Goal: Navigation & Orientation: Find specific page/section

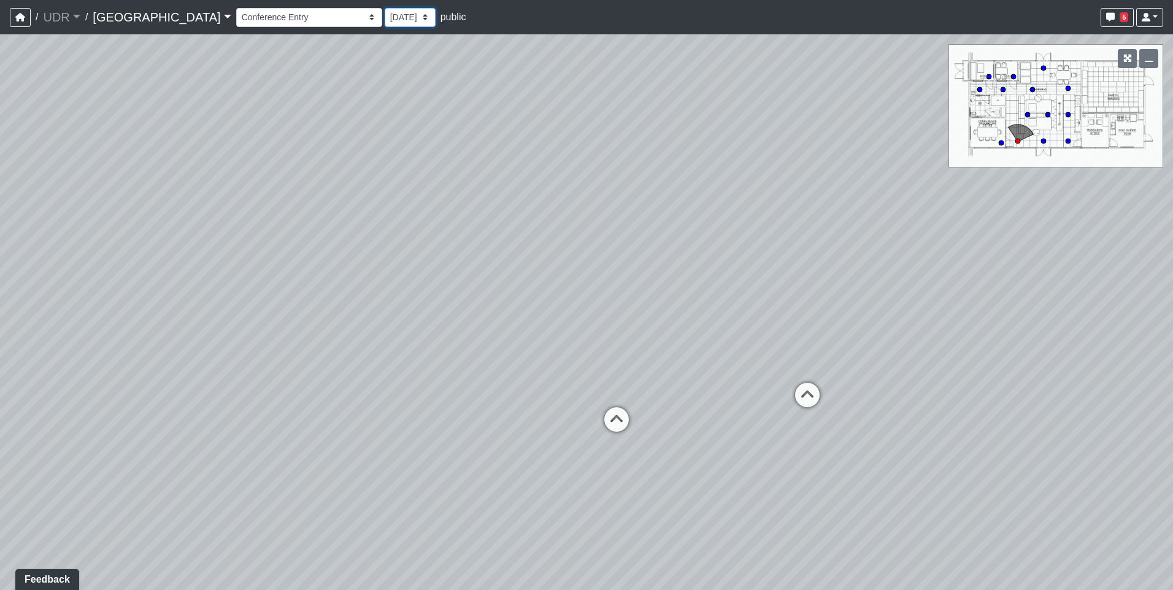
click at [385, 15] on select "[DATE]" at bounding box center [410, 17] width 51 height 19
click at [1096, 10] on div "Entry 1 Entry 2 Entry 3 Fireplace Seating 1 Fireplace Seating 2 Island Counter …" at bounding box center [699, 18] width 927 height 24
click at [1106, 12] on button "5" at bounding box center [1116, 17] width 33 height 19
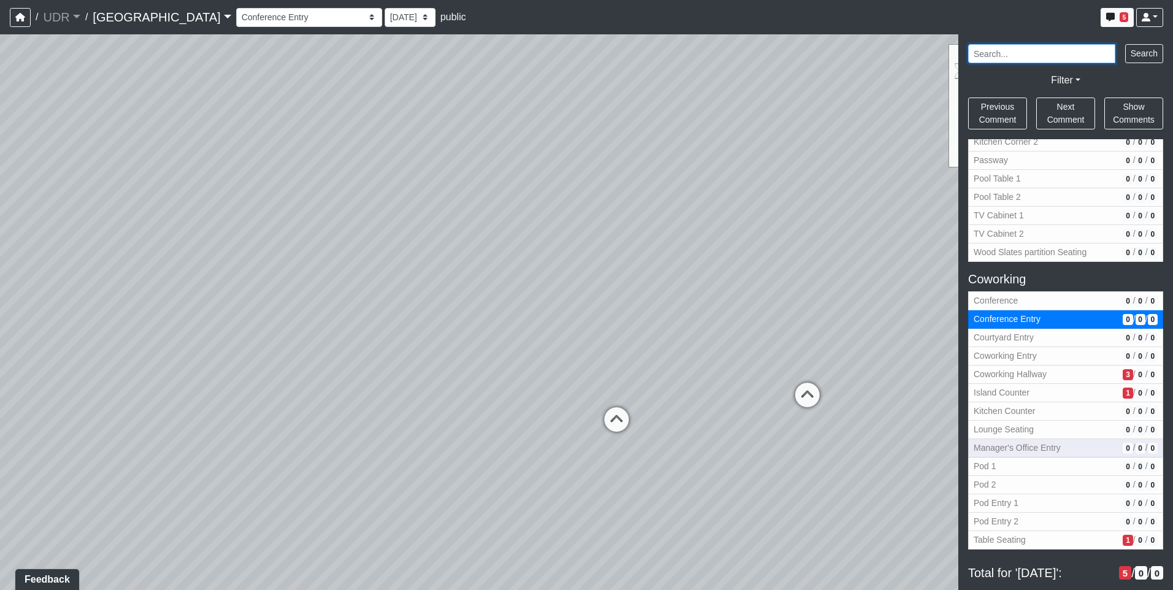
scroll to position [196, 0]
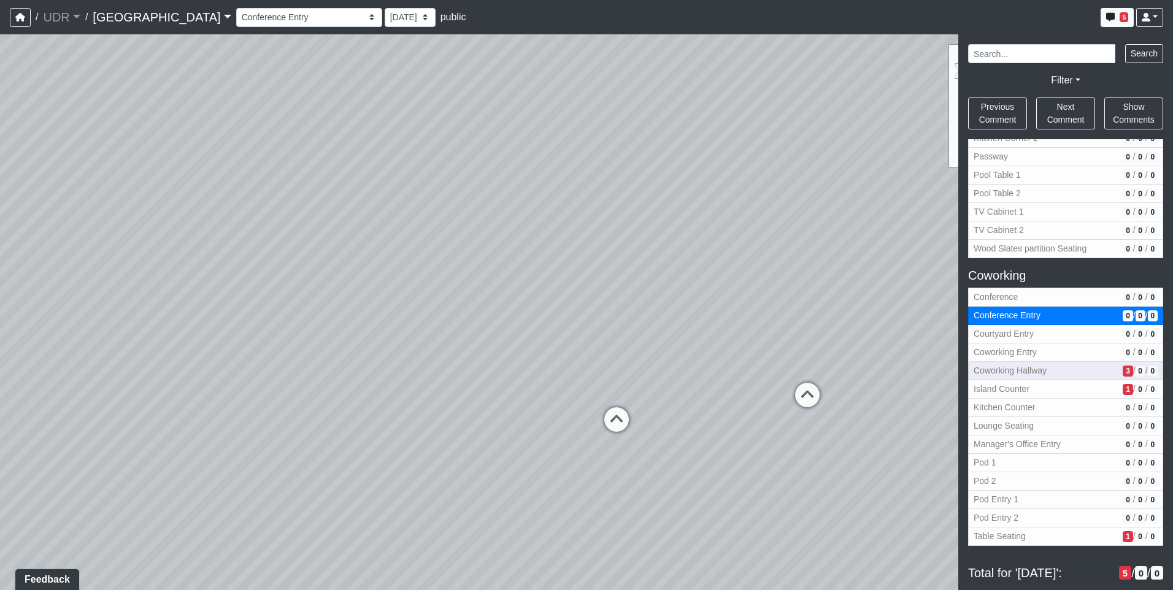
click at [1069, 366] on span "Coworking Hallway" at bounding box center [1045, 370] width 144 height 13
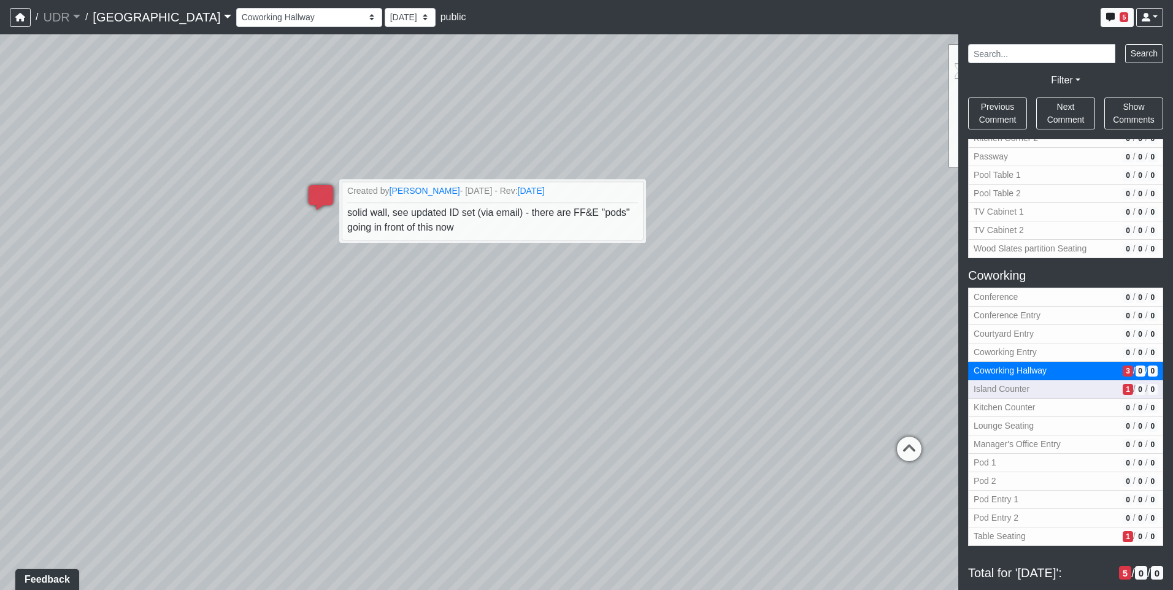
click at [1049, 386] on span "Island Counter" at bounding box center [1045, 389] width 144 height 13
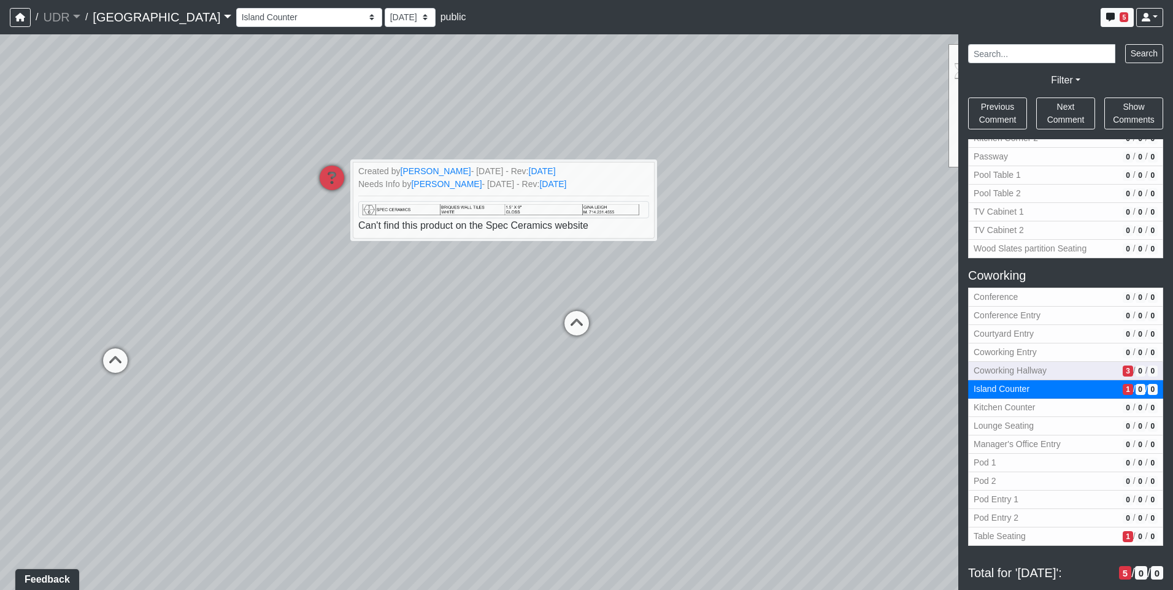
click at [1013, 369] on span "Coworking Hallway" at bounding box center [1045, 370] width 144 height 13
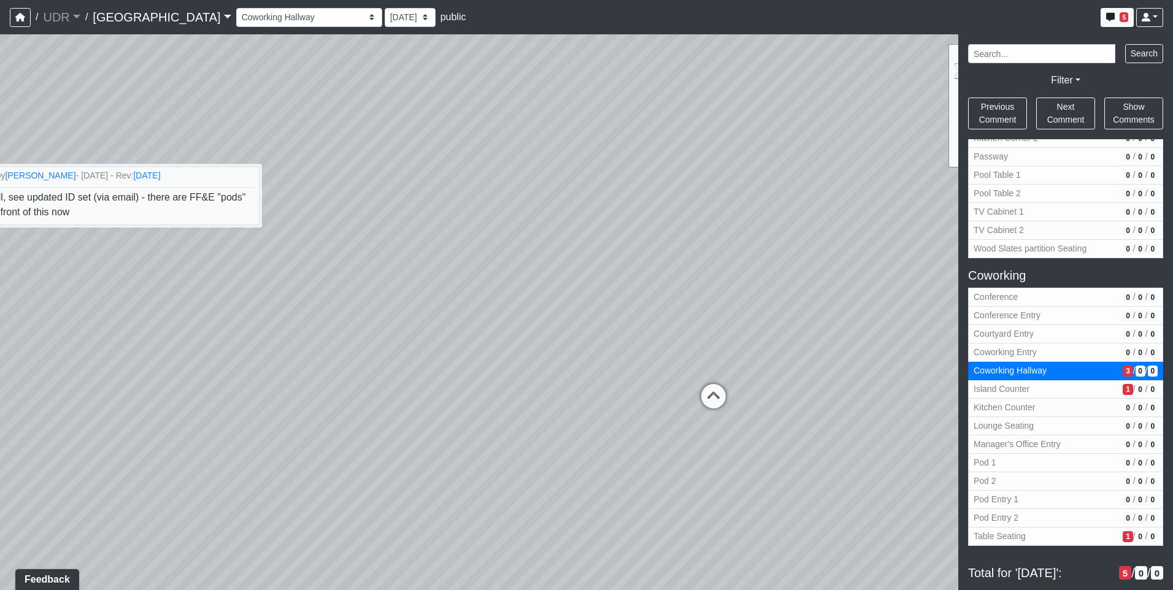
drag, startPoint x: 432, startPoint y: 353, endPoint x: 94, endPoint y: 299, distance: 341.7
click at [127, 304] on div "Loading... Conference Loading... Coworking Entry Loading... Island Counter Load…" at bounding box center [586, 312] width 1173 height 556
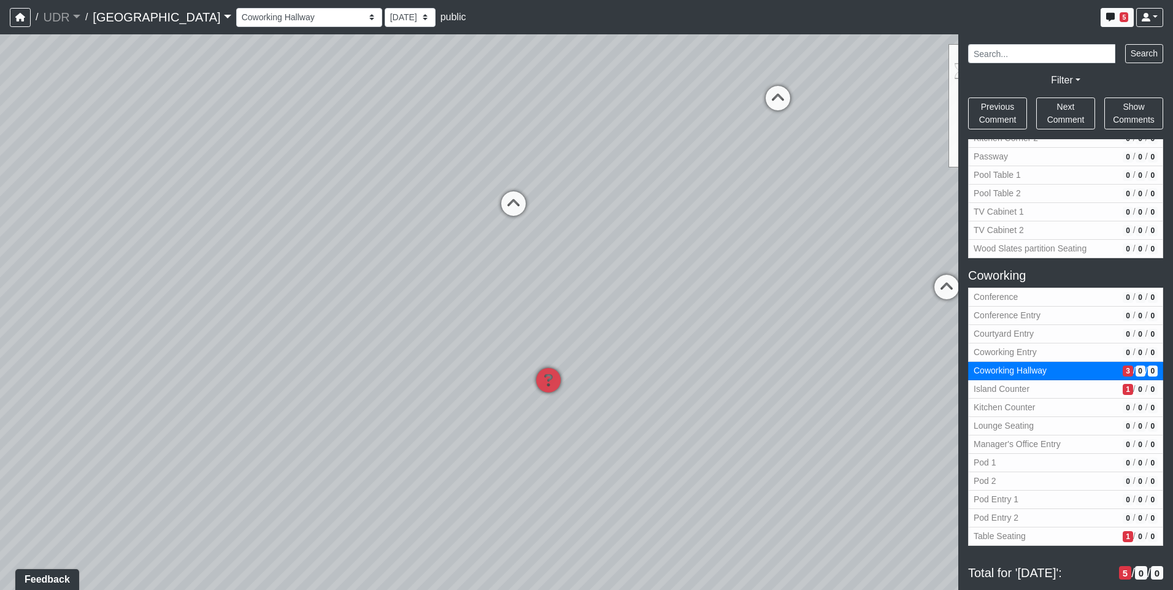
drag, startPoint x: 467, startPoint y: 308, endPoint x: 461, endPoint y: 351, distance: 42.9
click at [461, 351] on div "Loading... Conference Loading... Coworking Entry Loading... Island Counter Load…" at bounding box center [586, 312] width 1173 height 556
drag, startPoint x: 550, startPoint y: 451, endPoint x: 546, endPoint y: 406, distance: 45.6
click at [546, 406] on div "Loading... Conference Loading... Coworking Entry Loading... Island Counter Load…" at bounding box center [586, 312] width 1173 height 556
drag, startPoint x: 559, startPoint y: 291, endPoint x: 542, endPoint y: 244, distance: 50.5
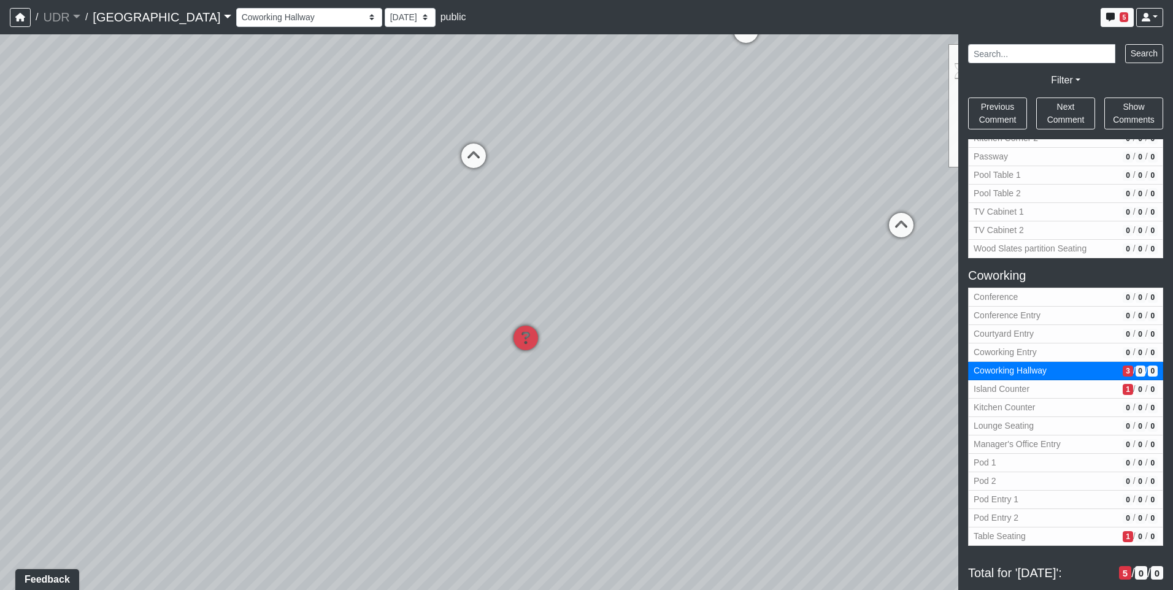
click at [542, 244] on div "Loading... Conference Loading... Coworking Entry Loading... Island Counter Load…" at bounding box center [586, 312] width 1173 height 556
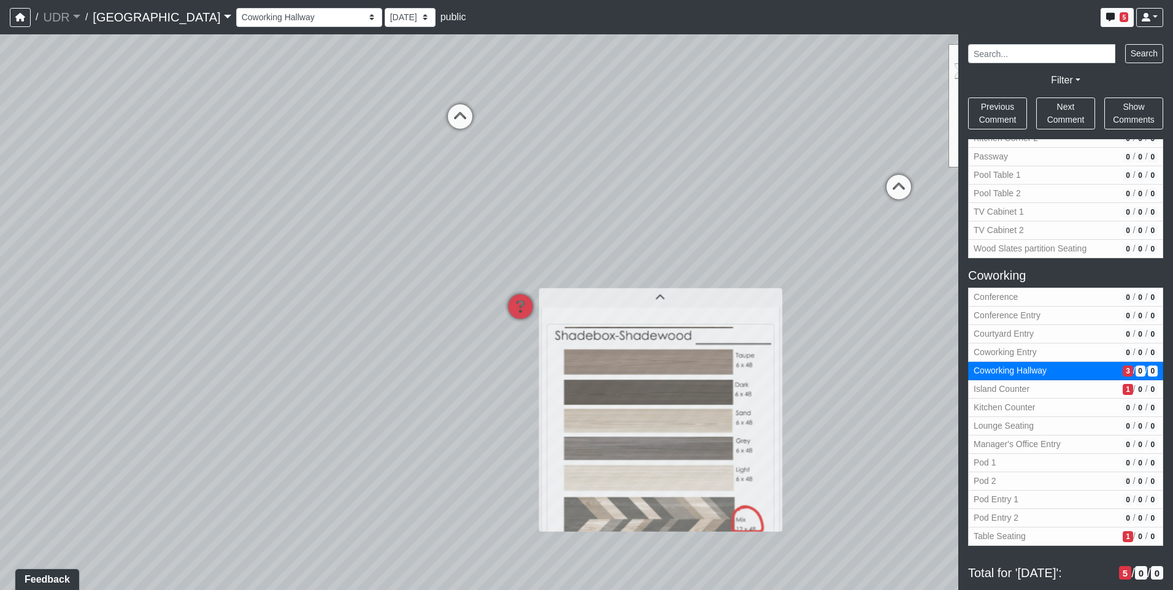
scroll to position [83, 0]
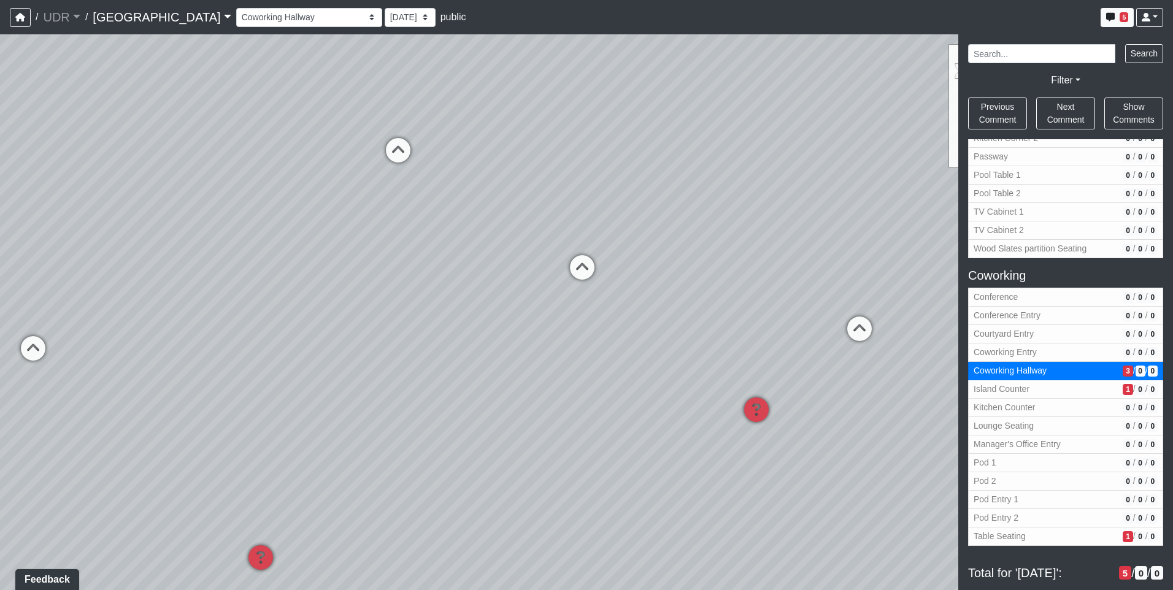
drag, startPoint x: 712, startPoint y: 237, endPoint x: 182, endPoint y: 433, distance: 565.6
click at [182, 433] on div "Loading... Conference Loading... Coworking Entry Loading... Island Counter Load…" at bounding box center [586, 312] width 1173 height 556
click at [1074, 534] on span "Table Seating" at bounding box center [1045, 536] width 144 height 13
select select "dwgp7XbYp5rJqPsa8zE5UF"
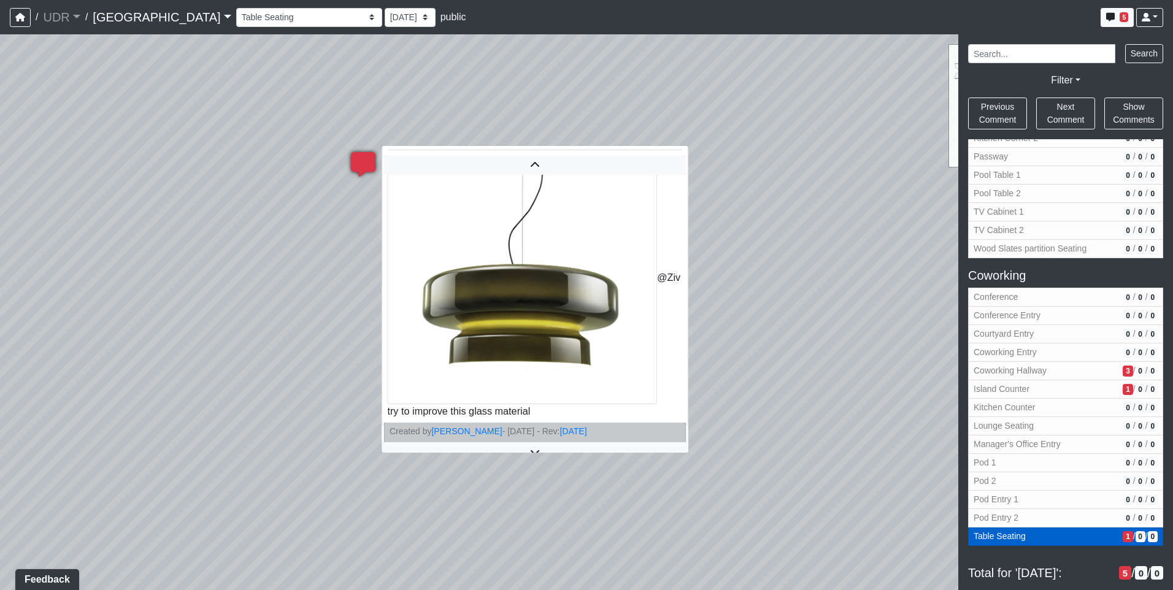
scroll to position [34, 0]
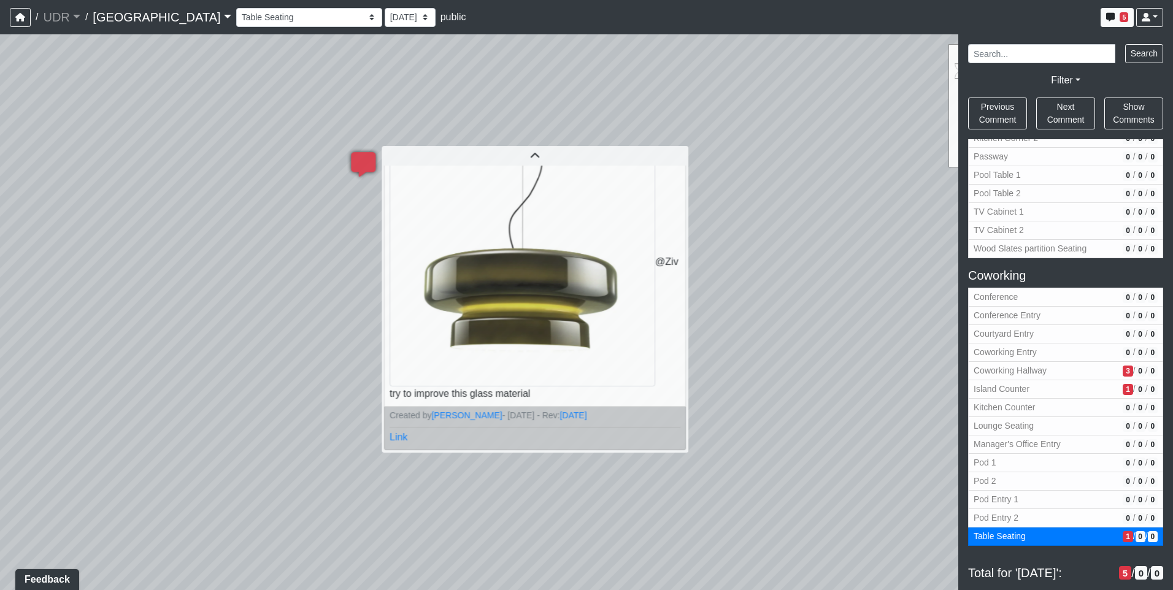
click at [200, 79] on div "Loading... Conference Loading... Coworking Entry Loading... Island Counter Load…" at bounding box center [586, 312] width 1173 height 556
drag, startPoint x: 718, startPoint y: 164, endPoint x: 880, endPoint y: 28, distance: 211.2
click at [876, 34] on div "Loading... Conference Loading... Coworking Entry Loading... Island Counter Load…" at bounding box center [586, 312] width 1173 height 556
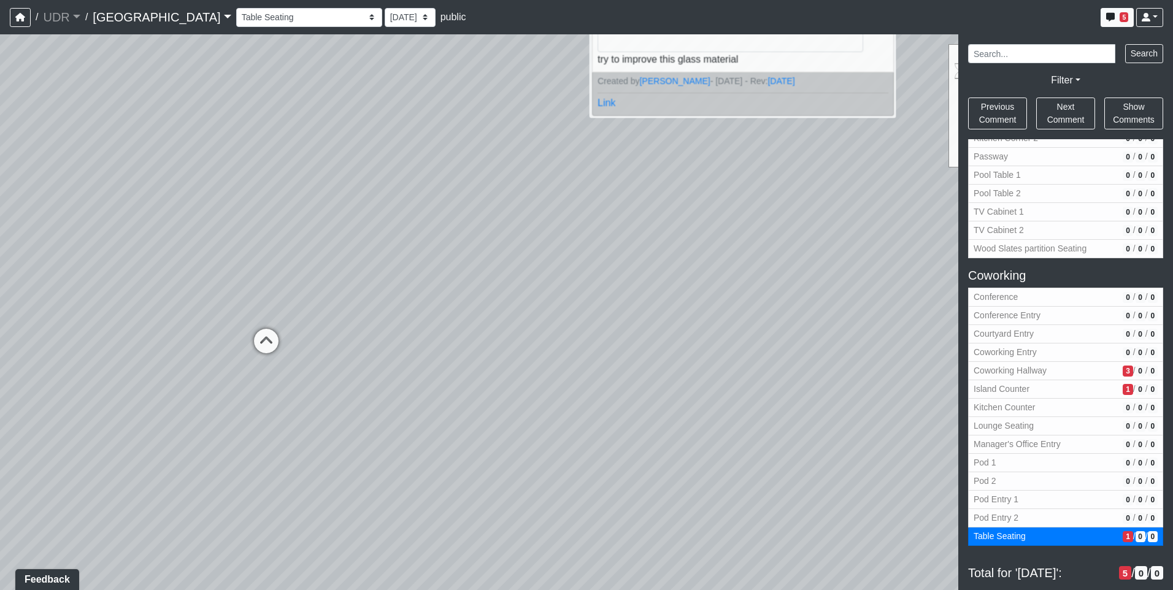
drag, startPoint x: 440, startPoint y: 293, endPoint x: 816, endPoint y: 284, distance: 376.0
click at [816, 284] on div "Loading... Conference Loading... Coworking Entry Loading... Island Counter Load…" at bounding box center [586, 312] width 1173 height 556
